Goal: Information Seeking & Learning: Check status

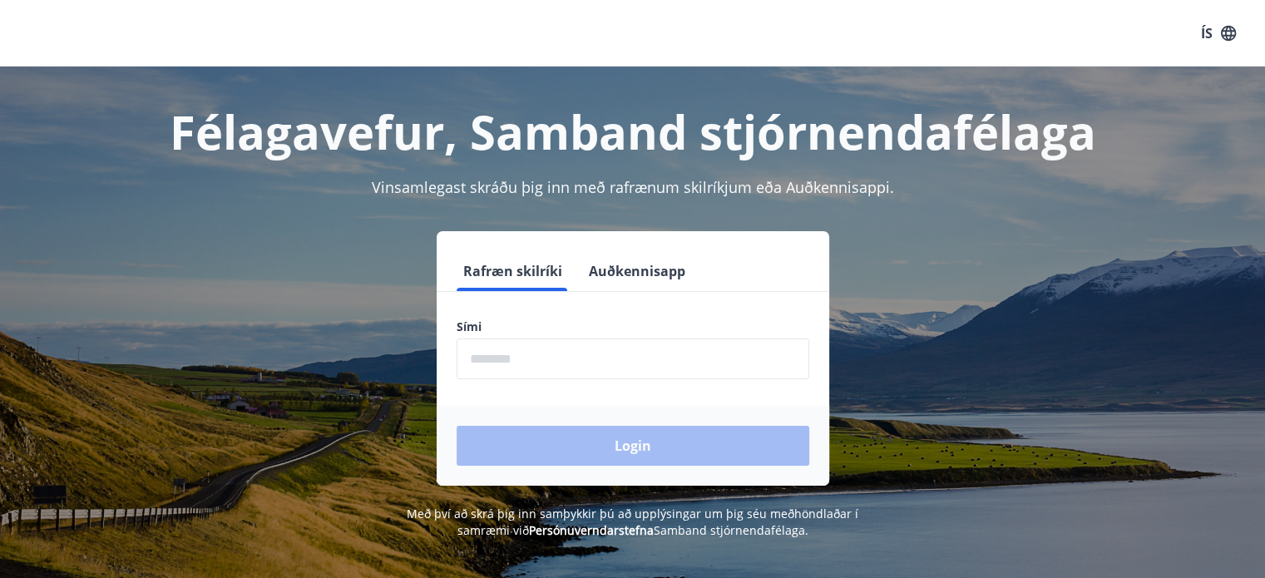
click at [567, 369] on input "phone" at bounding box center [632, 358] width 353 height 41
type input "********"
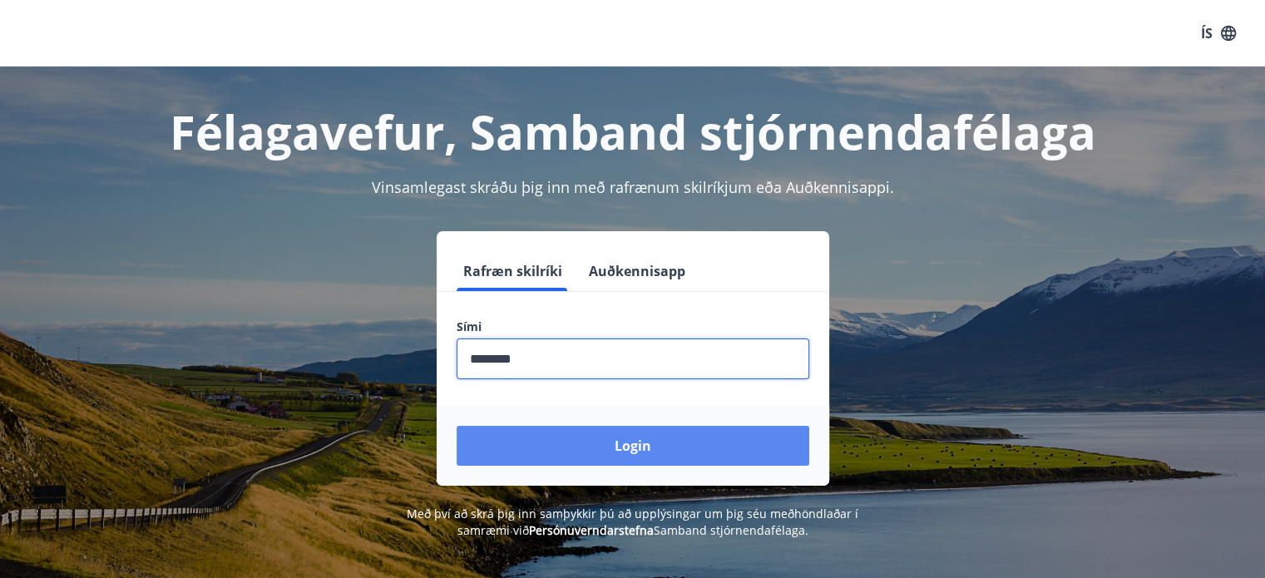
click at [571, 432] on button "Login" at bounding box center [632, 446] width 353 height 40
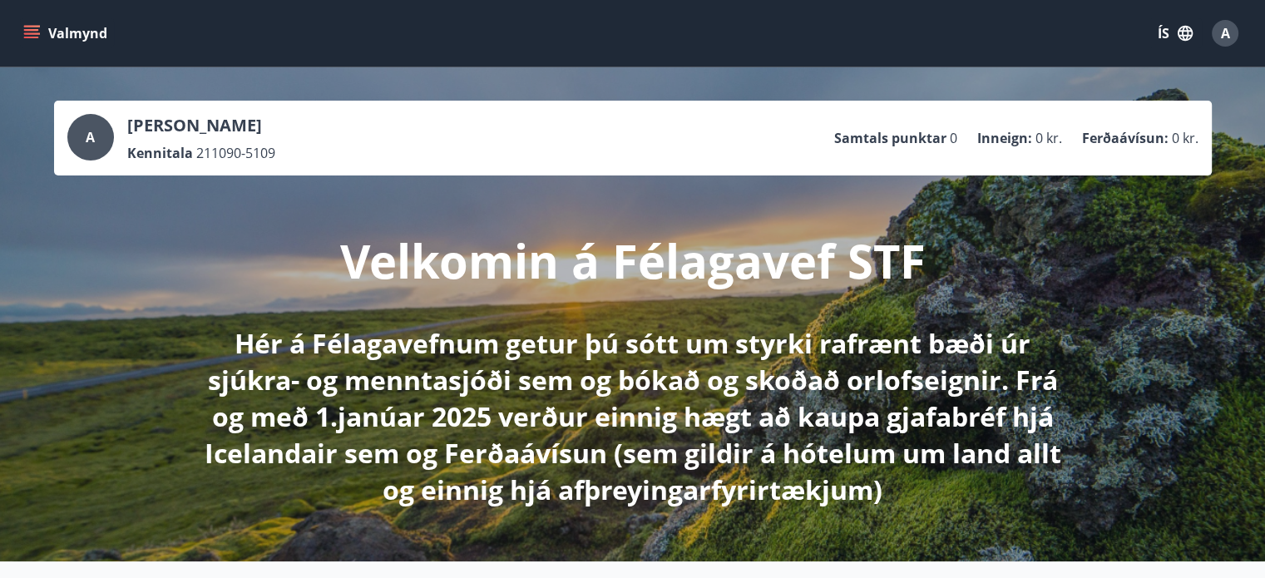
click at [1164, 30] on button "ÍS" at bounding box center [1174, 33] width 53 height 30
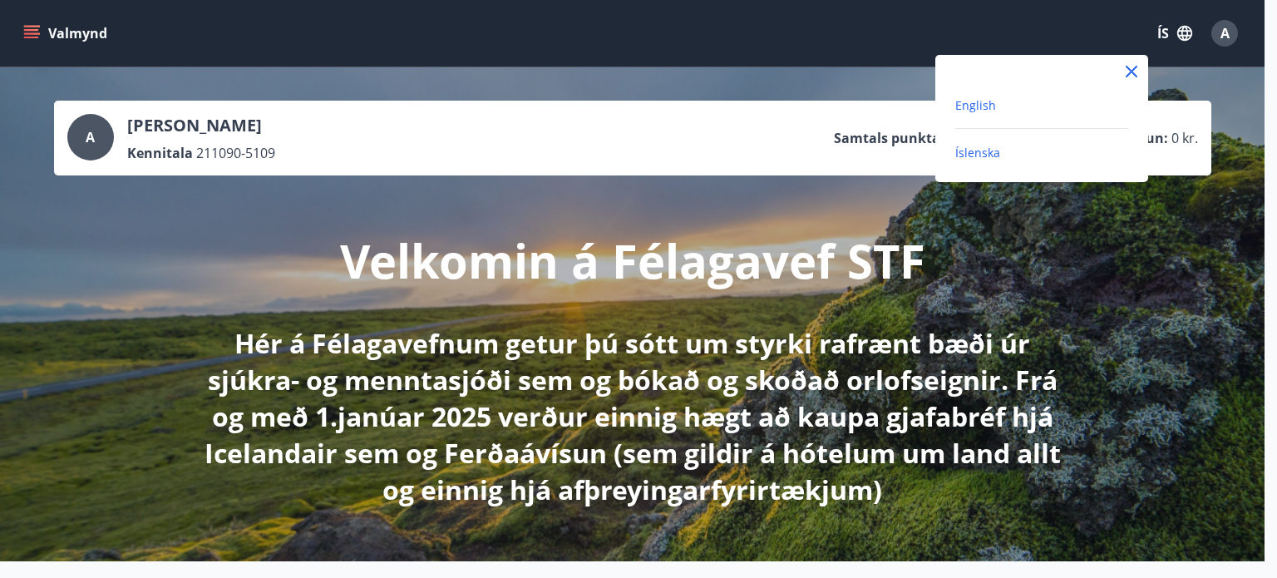
click at [971, 109] on span "English" at bounding box center [975, 105] width 41 height 16
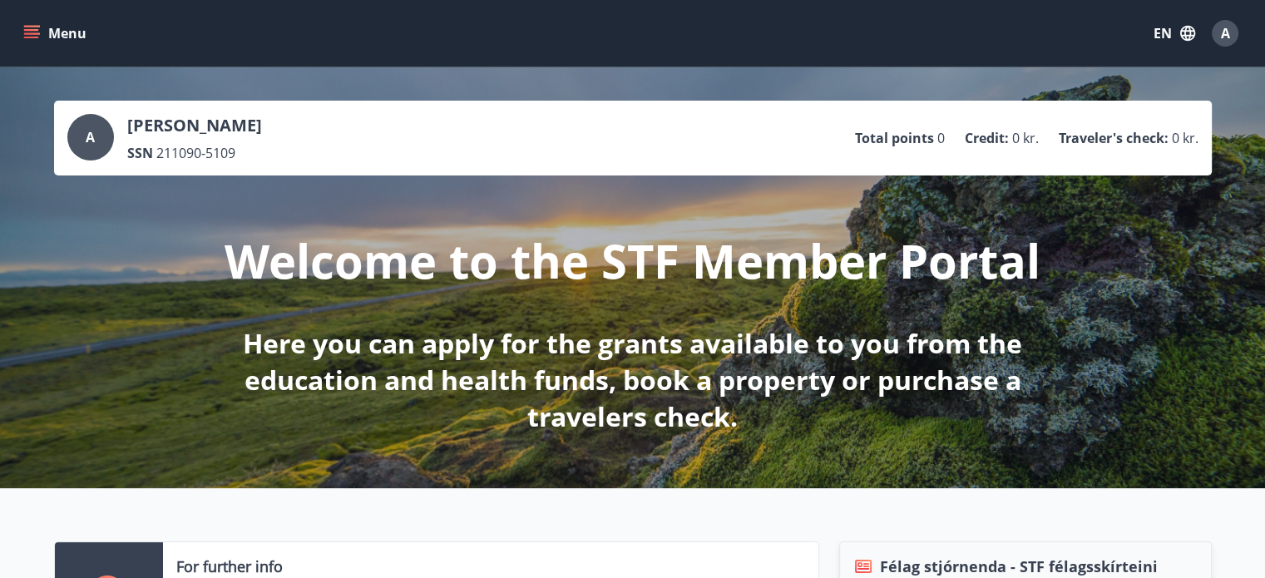
click at [40, 41] on button "Menu" at bounding box center [56, 33] width 73 height 30
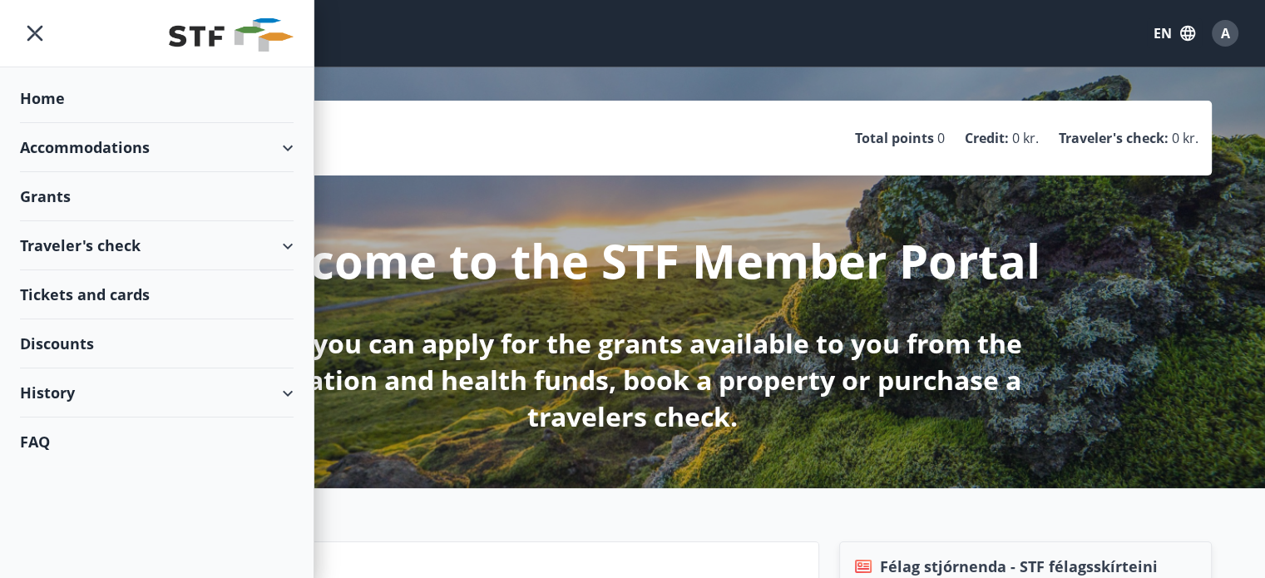
click at [269, 391] on div "History" at bounding box center [157, 392] width 274 height 49
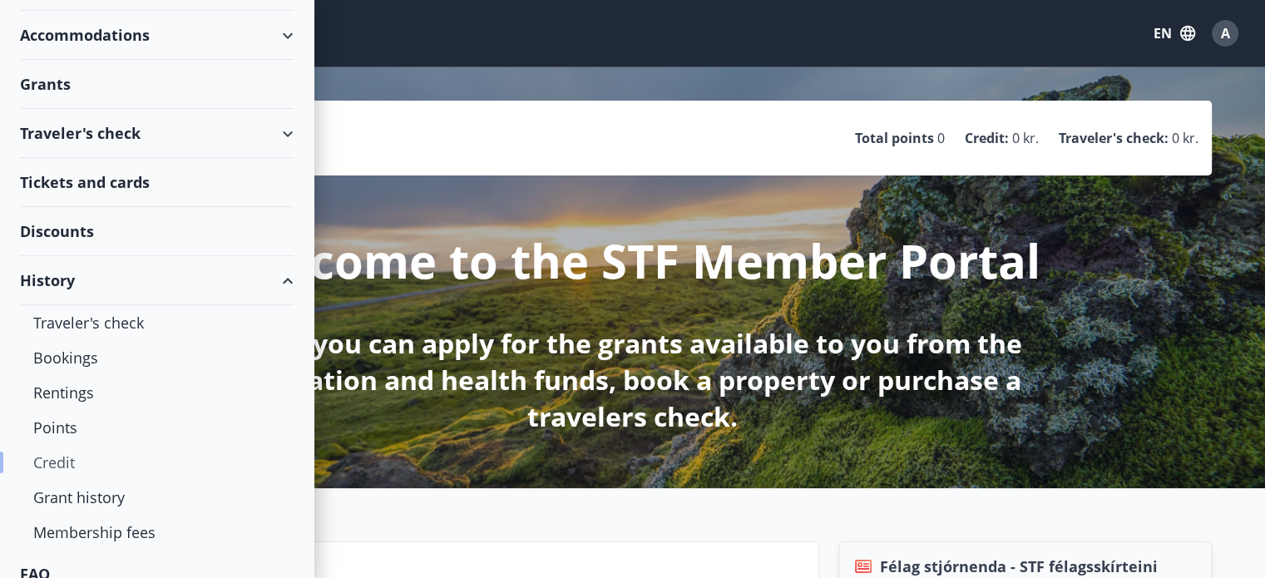
scroll to position [113, 0]
click at [123, 525] on div "Membership fees" at bounding box center [156, 531] width 247 height 35
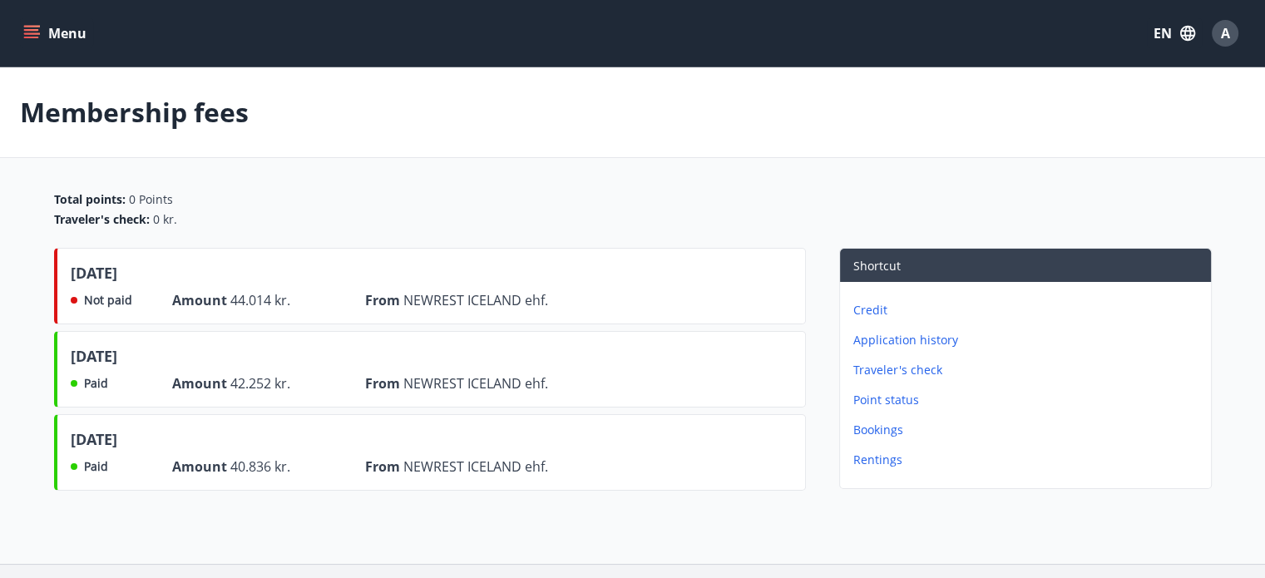
click at [582, 198] on div "Total points : 0 Points" at bounding box center [632, 199] width 1157 height 17
